Goal: Task Accomplishment & Management: Use online tool/utility

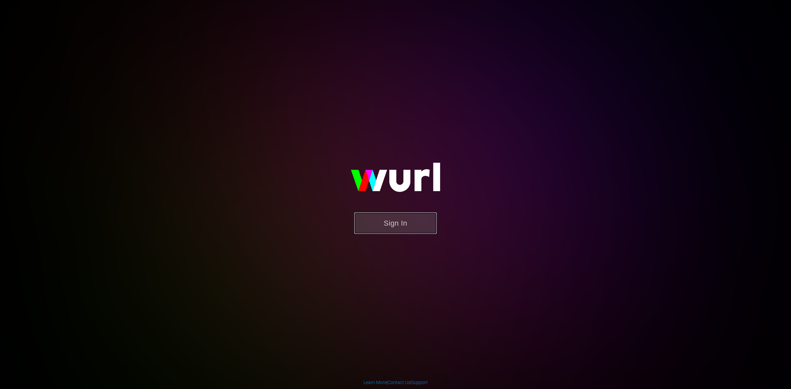
click at [374, 228] on button "Sign In" at bounding box center [395, 223] width 82 height 21
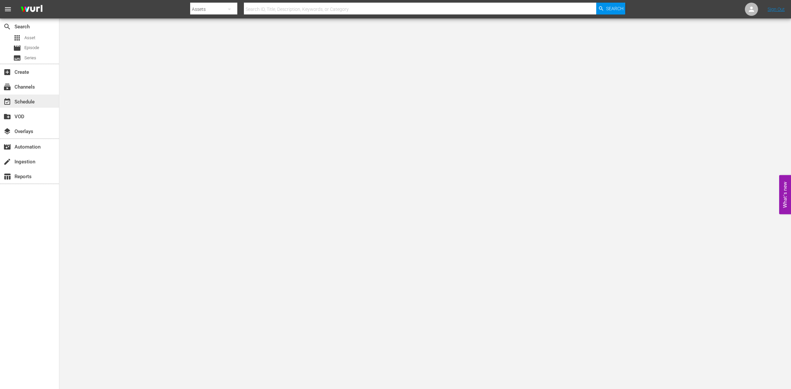
click at [25, 104] on div "event_available Schedule" at bounding box center [18, 101] width 37 height 6
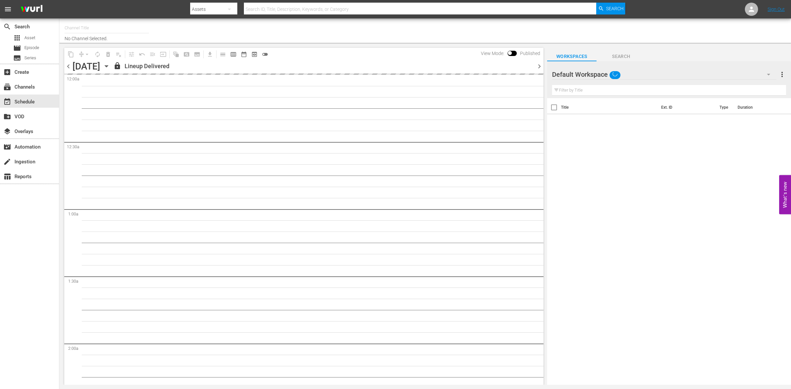
type input "So Real (1869)"
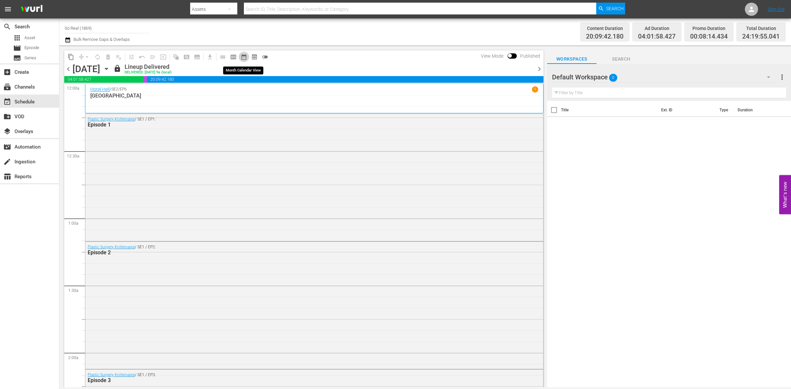
click at [243, 56] on span "date_range_outlined" at bounding box center [244, 57] width 7 height 7
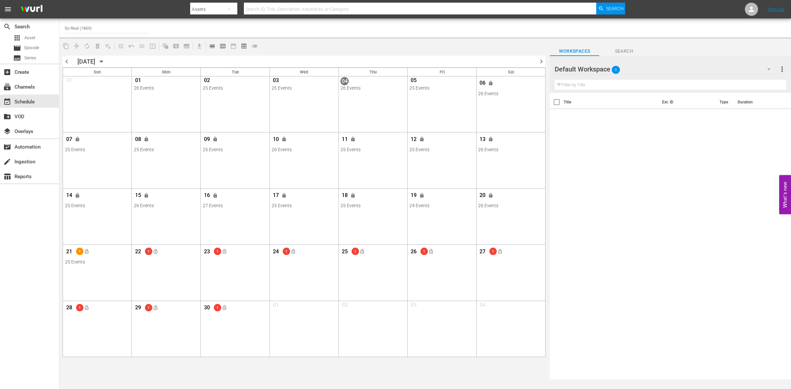
click at [138, 257] on span "22" at bounding box center [138, 253] width 8 height 8
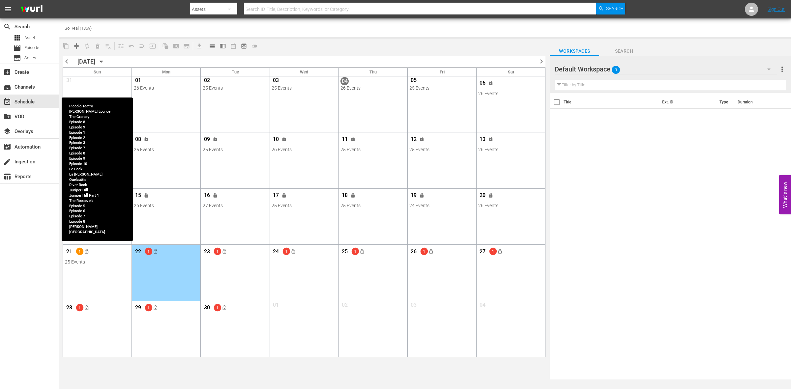
click at [113, 259] on div "21 1 lock_open" at bounding box center [97, 253] width 65 height 14
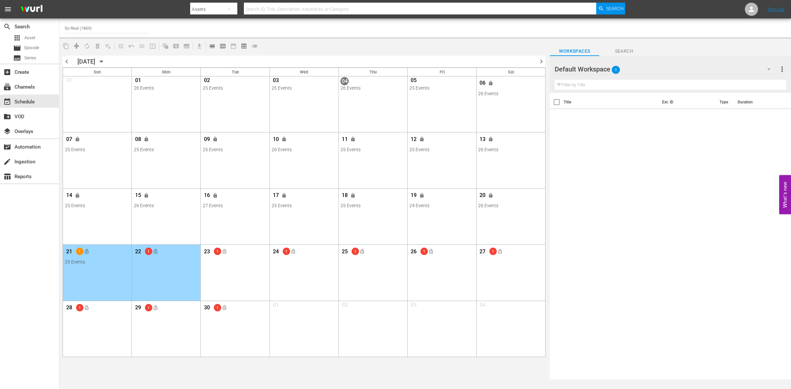
click at [215, 40] on span "calendar_view_day_outlined" at bounding box center [211, 46] width 13 height 13
click at [213, 45] on span "calendar_view_day_outlined" at bounding box center [212, 46] width 7 height 7
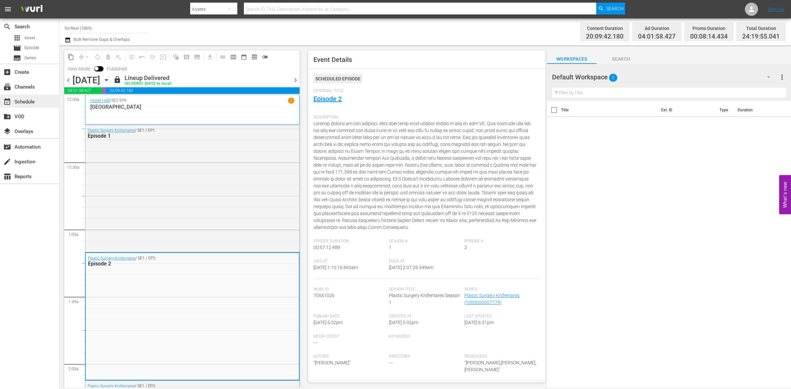
click at [22, 103] on div "event_available Schedule" at bounding box center [18, 101] width 37 height 6
click at [234, 57] on span "calendar_view_week_outlined" at bounding box center [233, 57] width 7 height 7
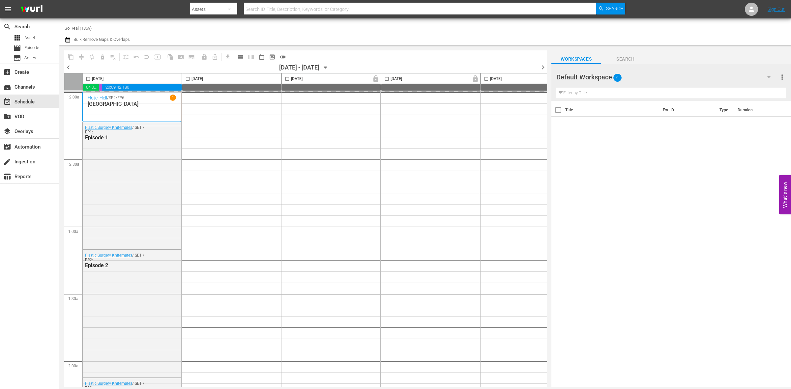
click at [329, 66] on icon "button" at bounding box center [325, 67] width 7 height 7
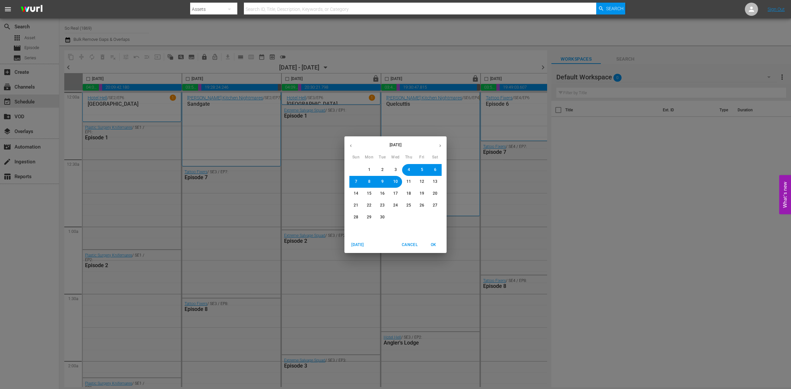
click at [357, 205] on span "21" at bounding box center [356, 206] width 5 height 6
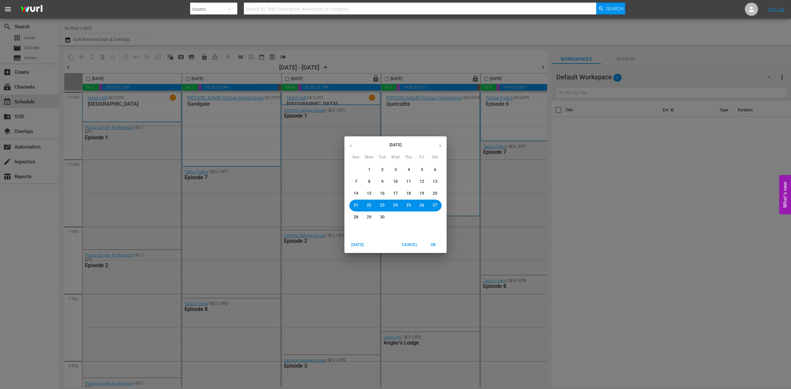
click at [437, 246] on span "OK" at bounding box center [434, 245] width 16 height 7
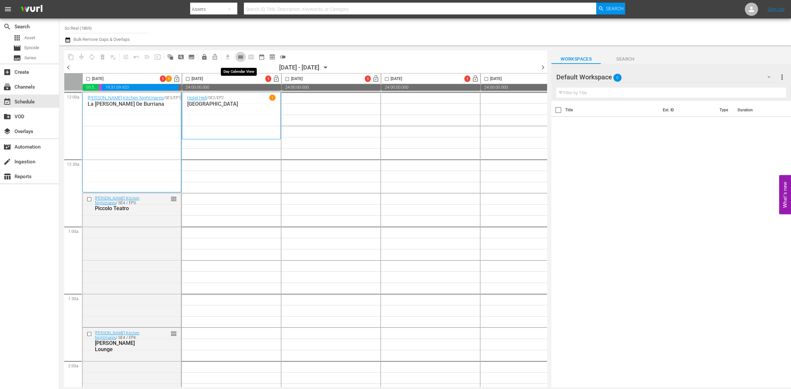
click at [239, 58] on span "calendar_view_day_outlined" at bounding box center [240, 57] width 7 height 7
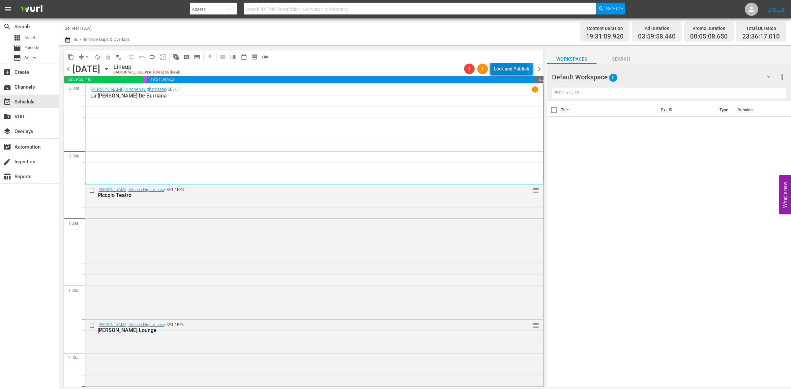
click at [510, 68] on div "Lock and Publish" at bounding box center [512, 69] width 36 height 12
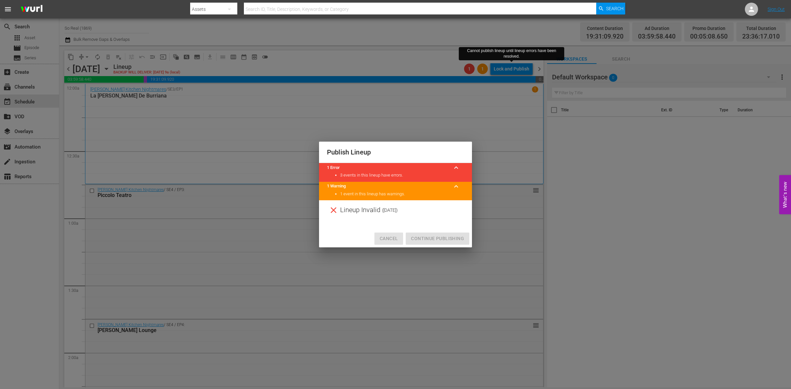
click at [392, 238] on span "Cancel" at bounding box center [389, 239] width 18 height 8
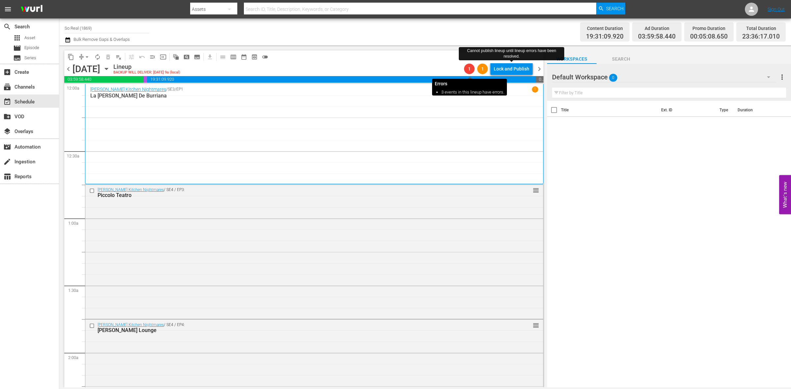
click at [471, 70] on span "1" at bounding box center [469, 68] width 11 height 5
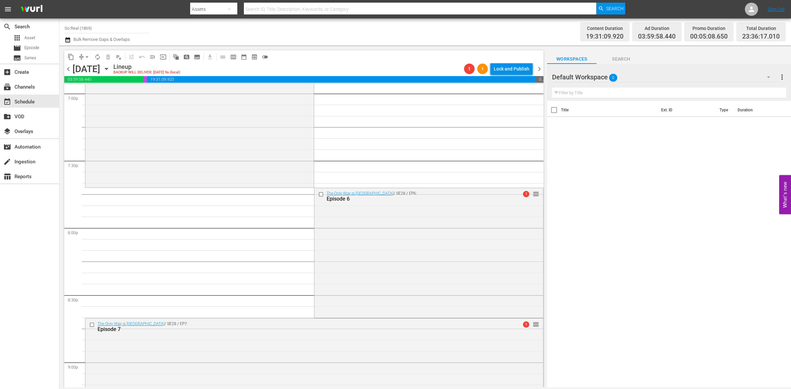
scroll to position [2556, 0]
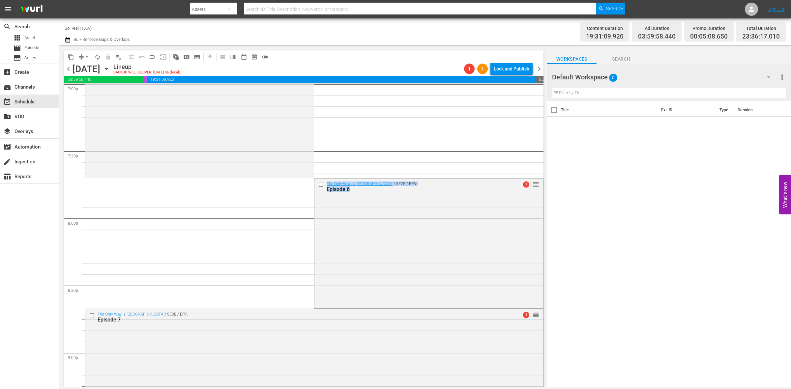
drag, startPoint x: 414, startPoint y: 226, endPoint x: 286, endPoint y: 205, distance: 129.9
click at [442, 188] on div "Episode 6" at bounding box center [417, 189] width 181 height 6
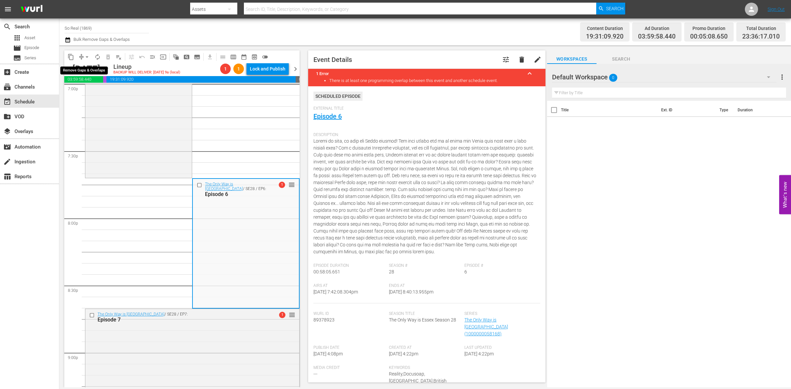
click at [83, 60] on button "arrow_drop_down" at bounding box center [87, 57] width 11 height 11
click at [99, 93] on li "Align to End of Previous Day" at bounding box center [87, 91] width 69 height 11
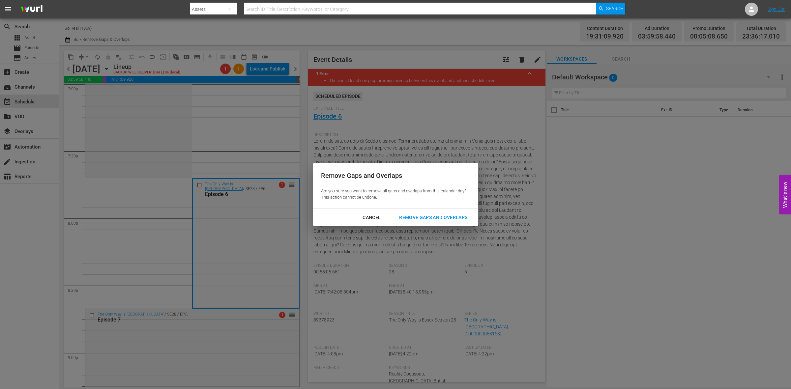
click at [426, 217] on div "Remove Gaps and Overlaps" at bounding box center [433, 218] width 79 height 8
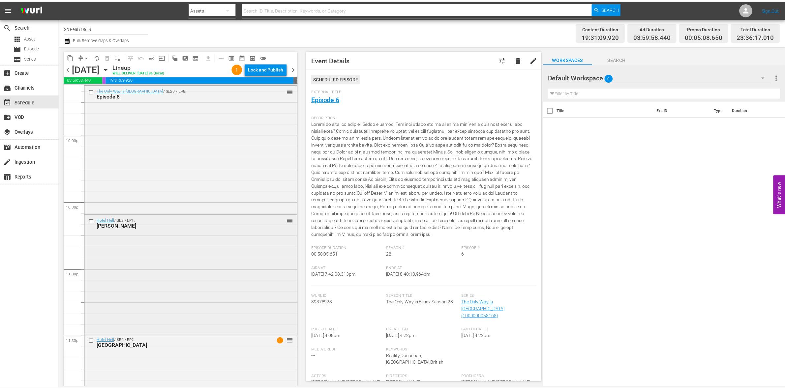
scroll to position [2972, 0]
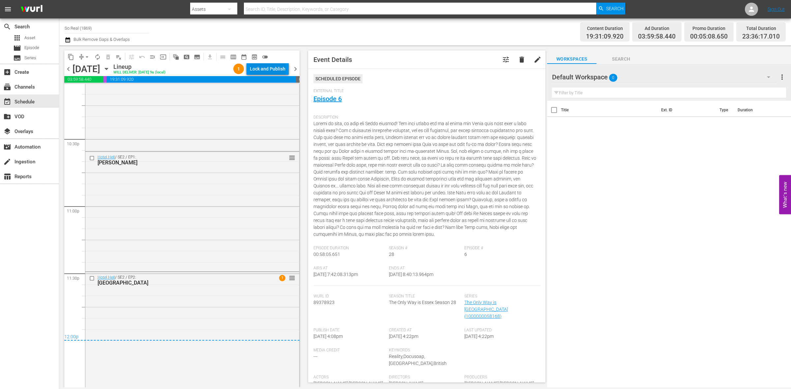
click at [268, 71] on div "Lock and Publish" at bounding box center [268, 69] width 36 height 12
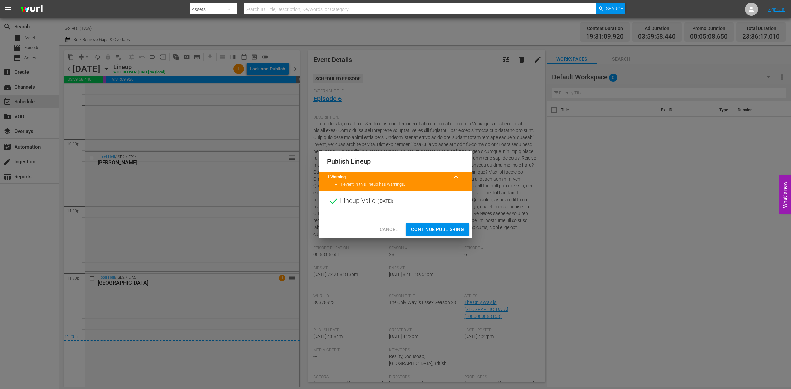
click at [442, 228] on span "Continue Publishing" at bounding box center [437, 230] width 53 height 8
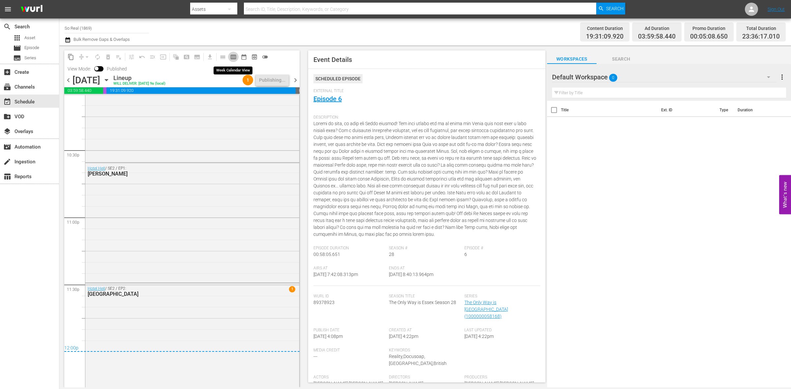
click at [230, 60] on span "calendar_view_week_outlined" at bounding box center [233, 57] width 7 height 7
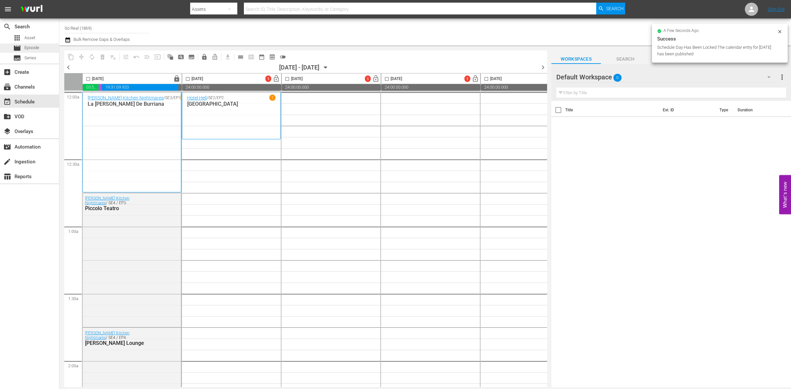
click at [29, 46] on span "Episode" at bounding box center [31, 48] width 15 height 7
